Goal: Browse casually: Explore the website without a specific task or goal

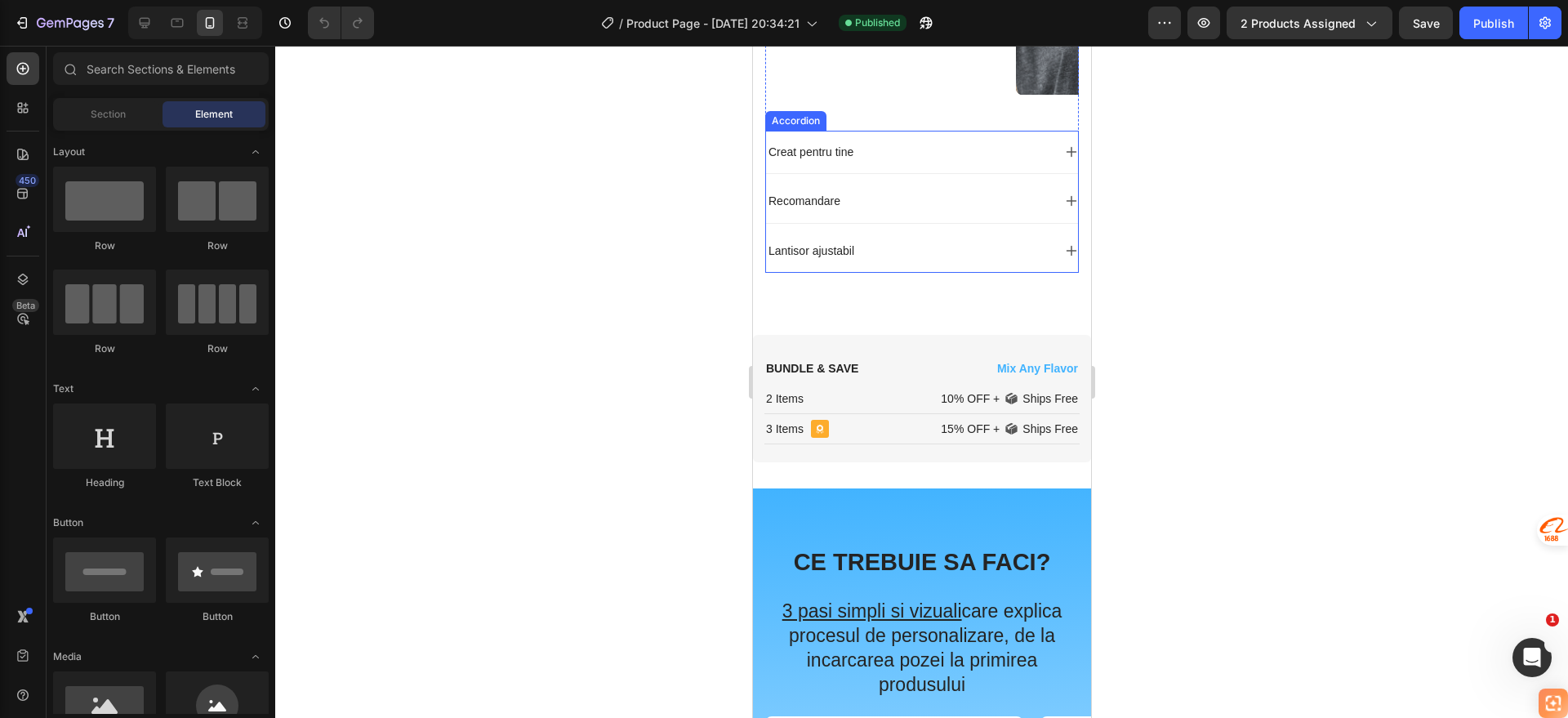
scroll to position [1259, 0]
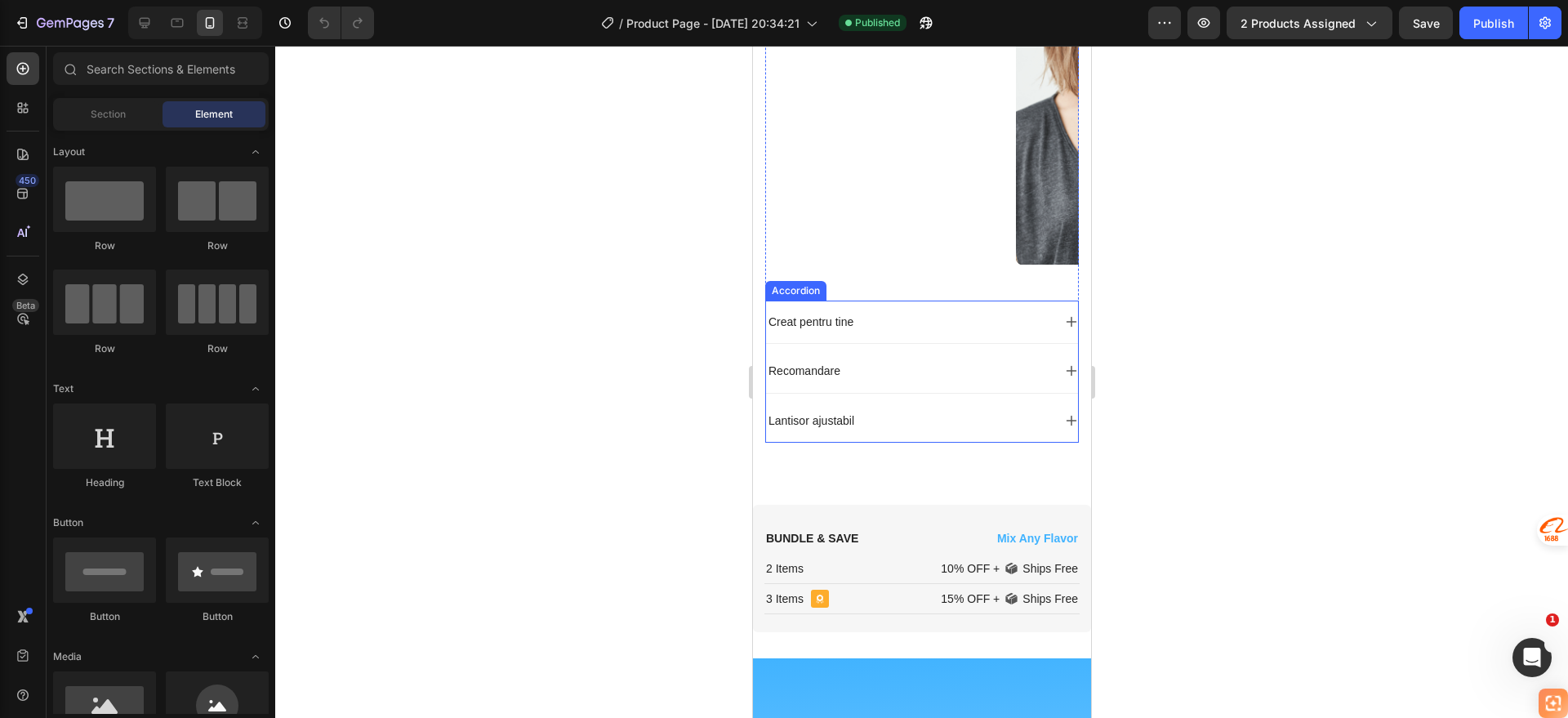
click at [882, 312] on div "Creat pentru tine" at bounding box center [907, 321] width 286 height 19
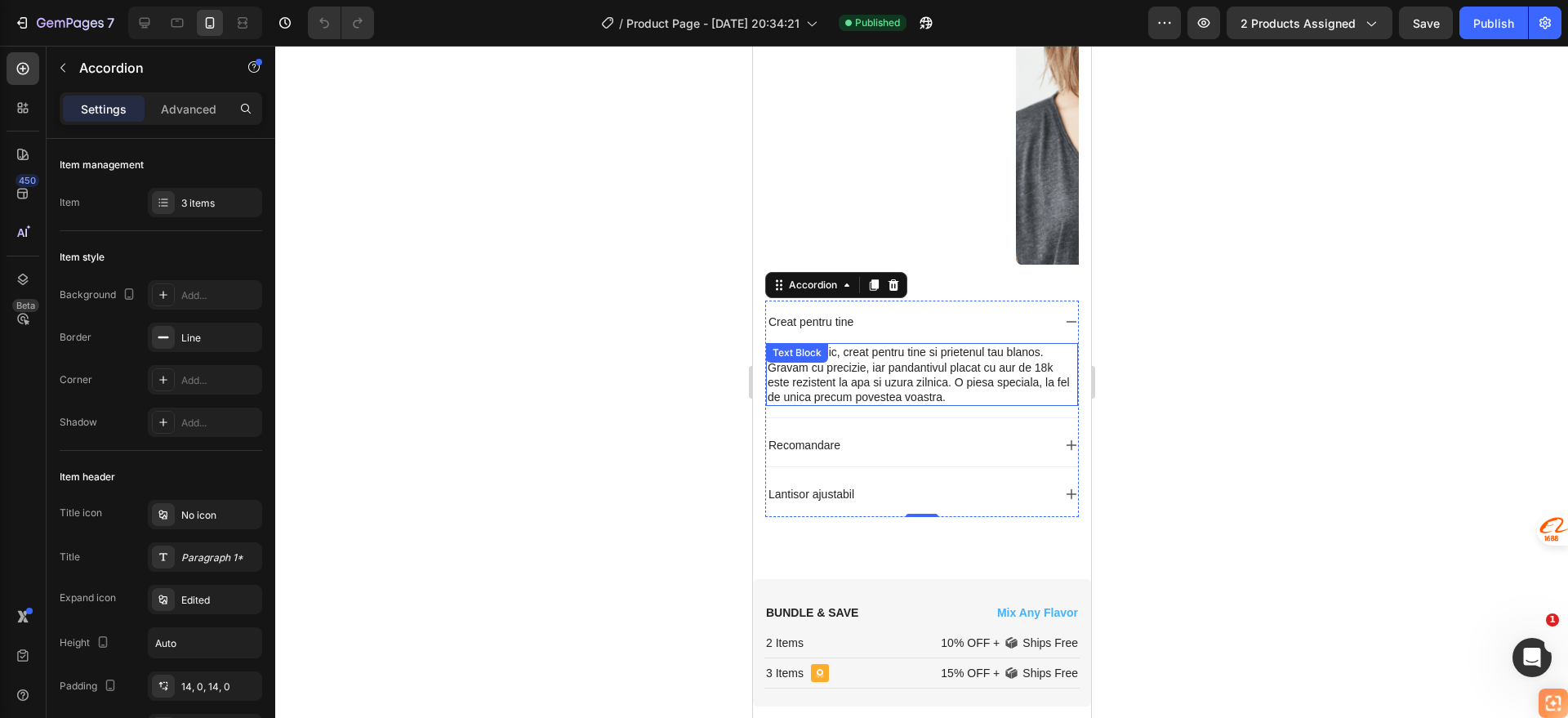
click at [885, 364] on p "Gravam cu precizie, iar pandantivul placat cu aur de 18k este rezistent la apa …" at bounding box center [921, 382] width 308 height 45
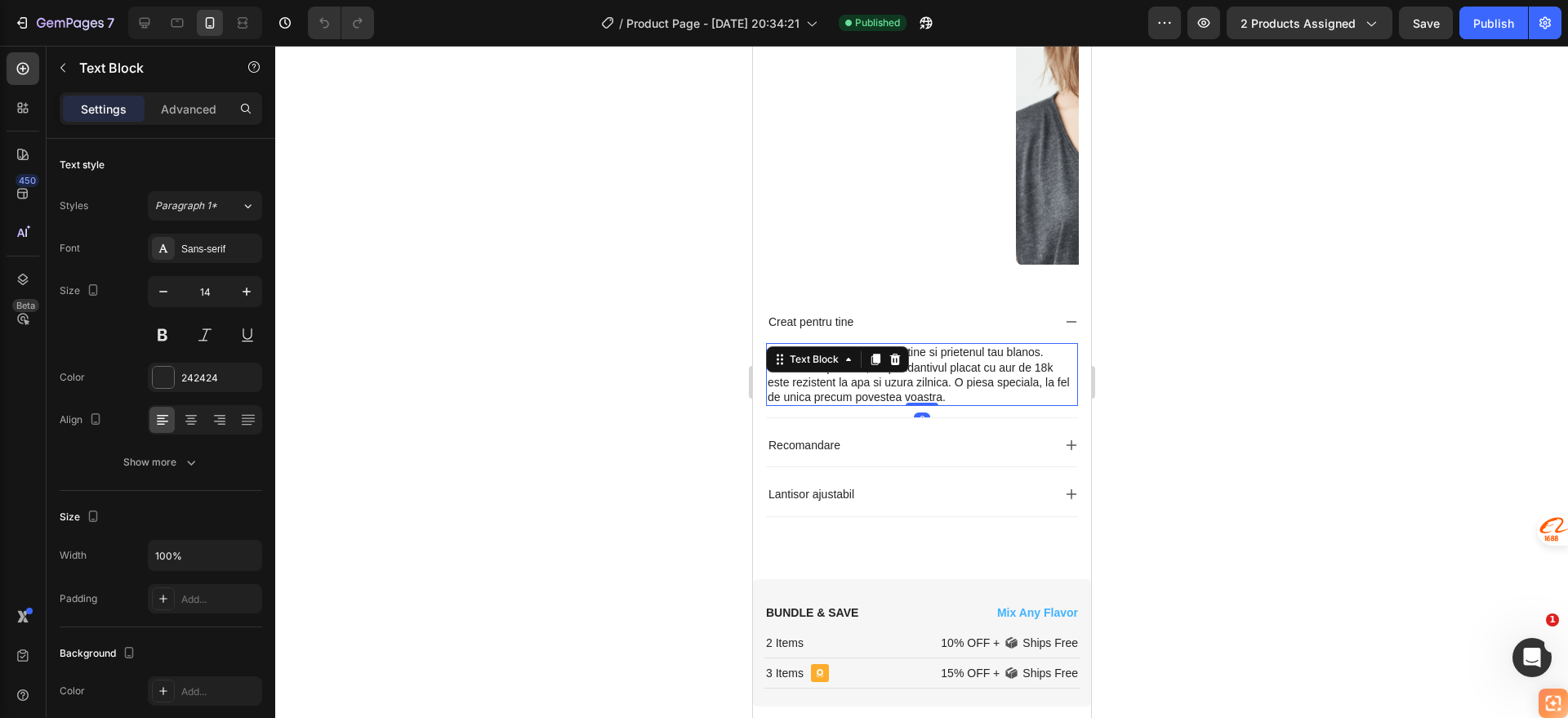
click at [885, 364] on p "Gravam cu precizie, iar pandantivul placat cu aur de 18k este rezistent la apa …" at bounding box center [921, 382] width 308 height 45
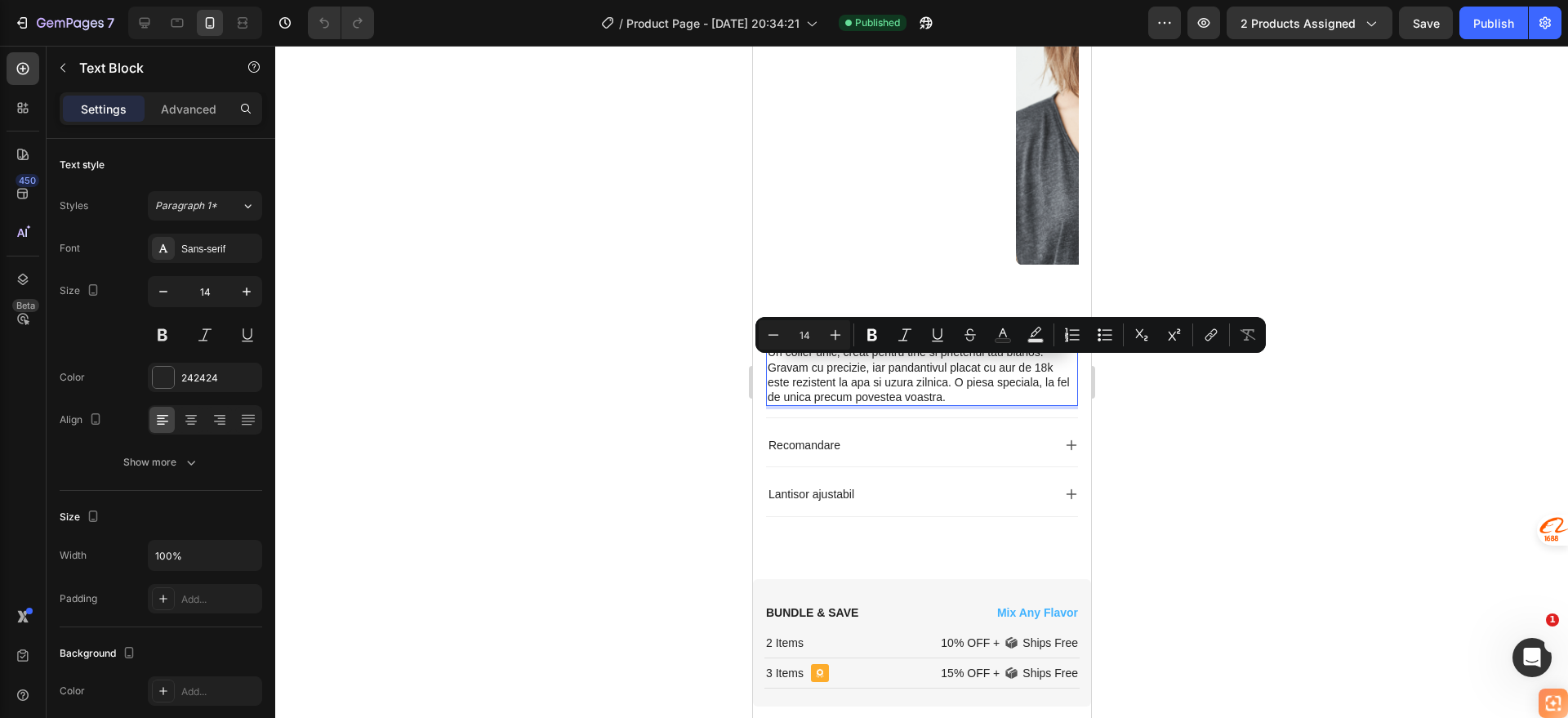
click at [859, 366] on p "Gravam cu precizie, iar pandantivul placat cu aur de 18k este rezistent la apa …" at bounding box center [921, 382] width 308 height 45
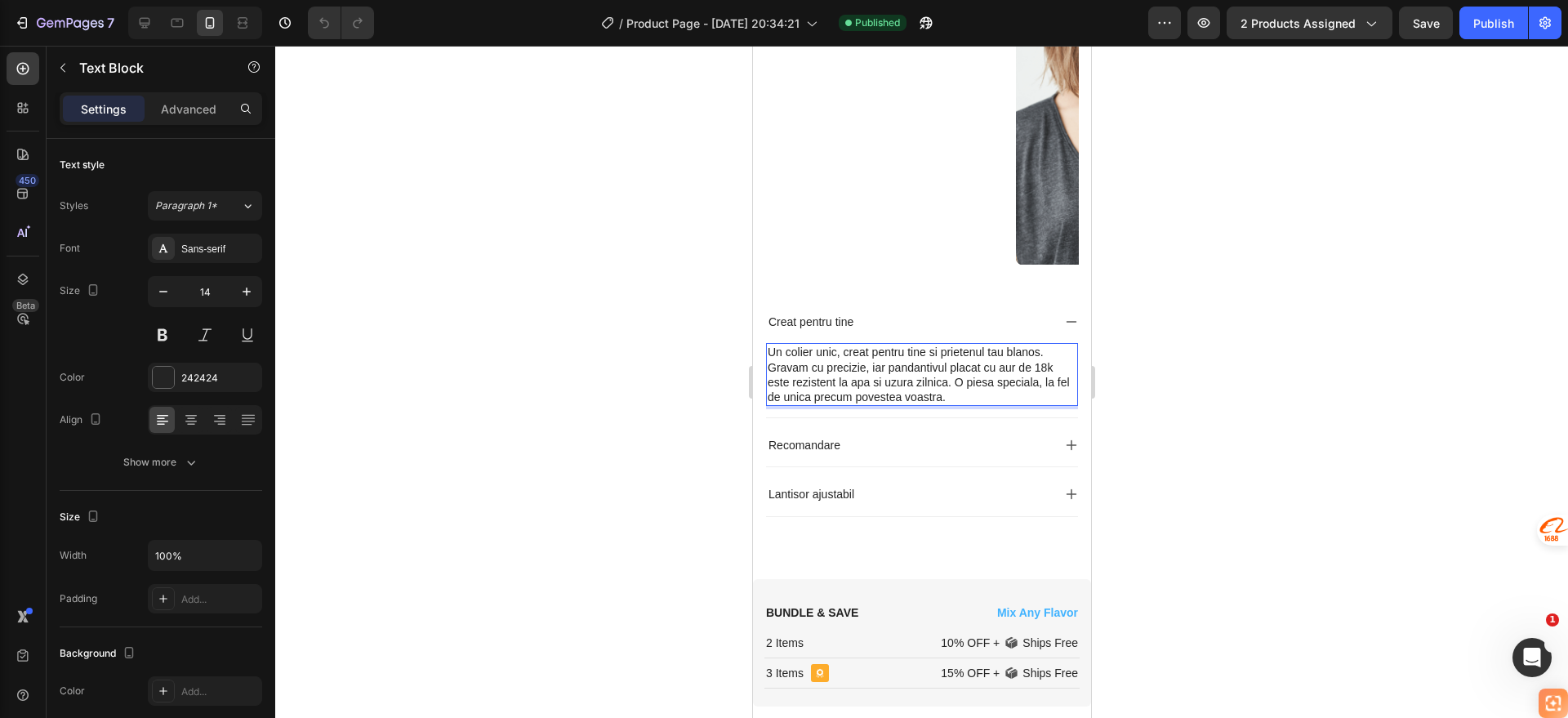
click at [773, 345] on p "Un colier unic, creat pentru tine si prietenul tau blanos." at bounding box center [921, 352] width 308 height 15
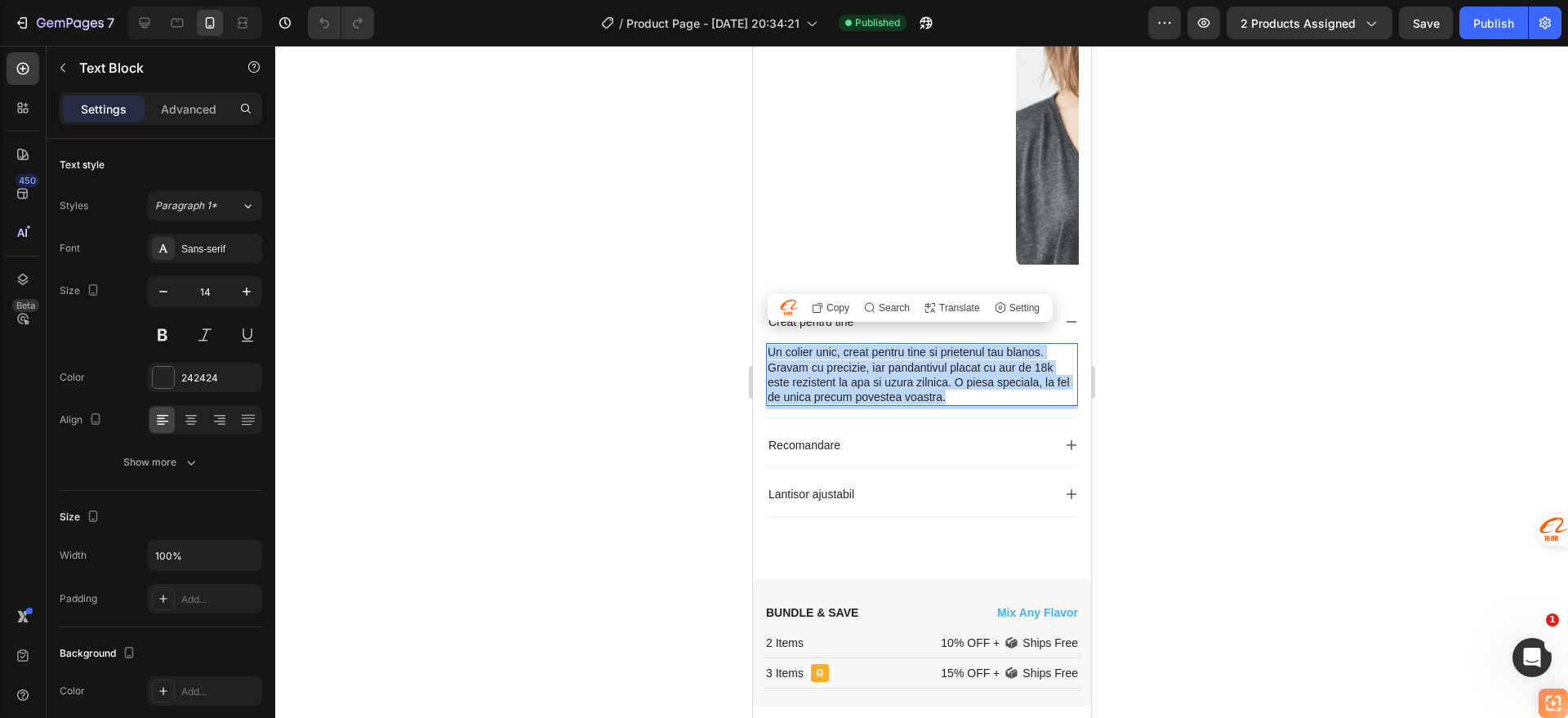
copy div "Un colier unic, creat pentru tine si prietenul tau blanos. Gravam cu precizie, …"
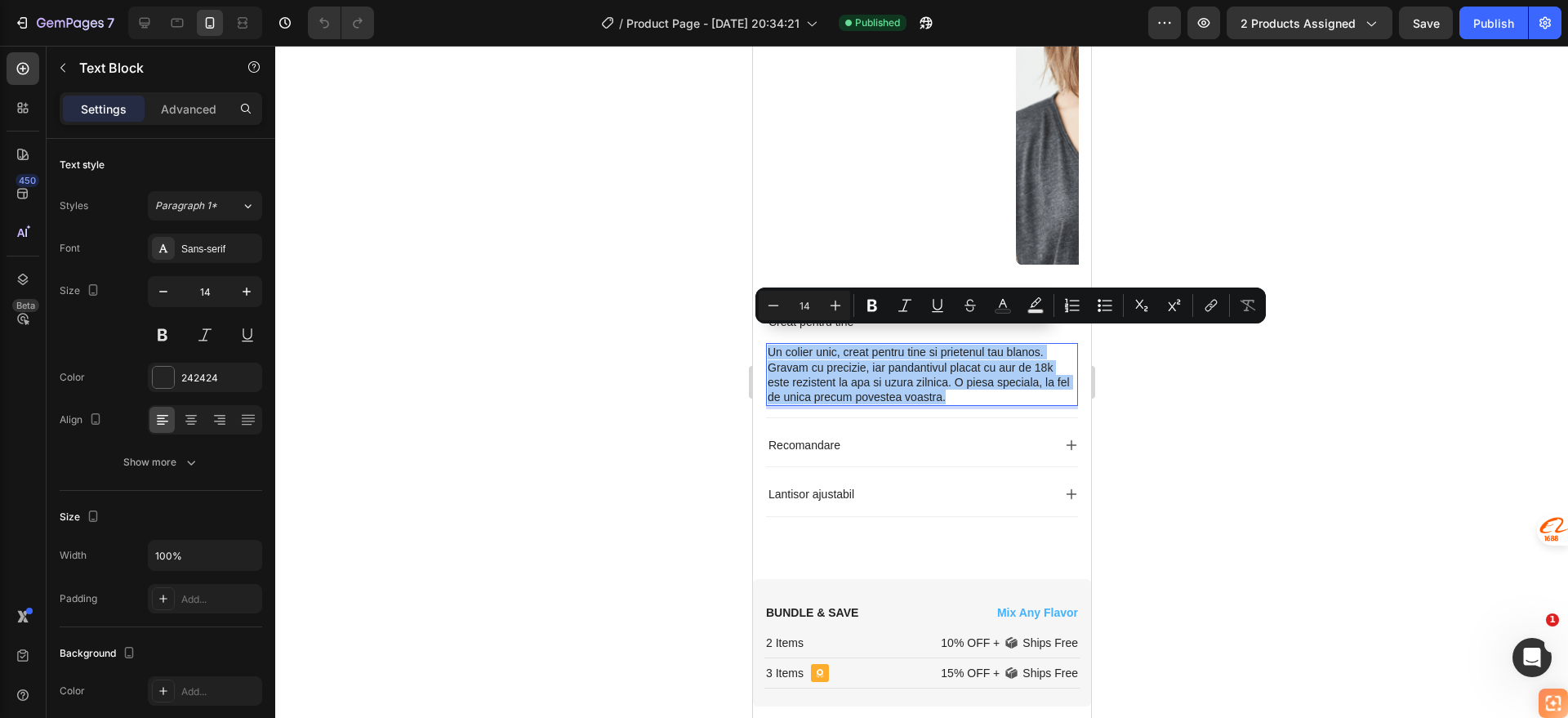
drag, startPoint x: 497, startPoint y: 128, endPoint x: 438, endPoint y: 27, distance: 117.0
click at [447, 123] on div at bounding box center [922, 381] width 1293 height 671
